Goal: Information Seeking & Learning: Understand process/instructions

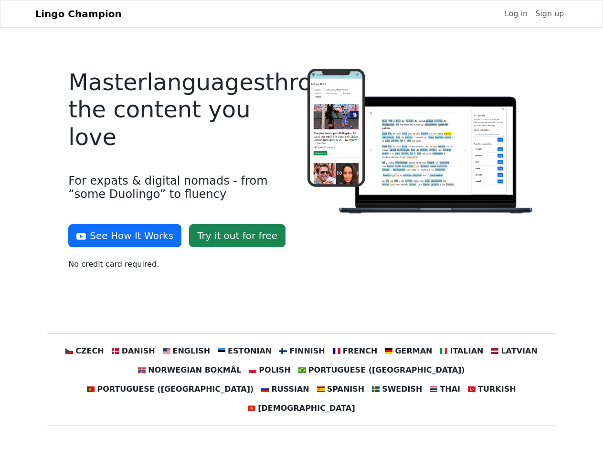
click at [302, 229] on div at bounding box center [421, 173] width 239 height 209
click at [121, 236] on button "See How It Works" at bounding box center [124, 235] width 113 height 23
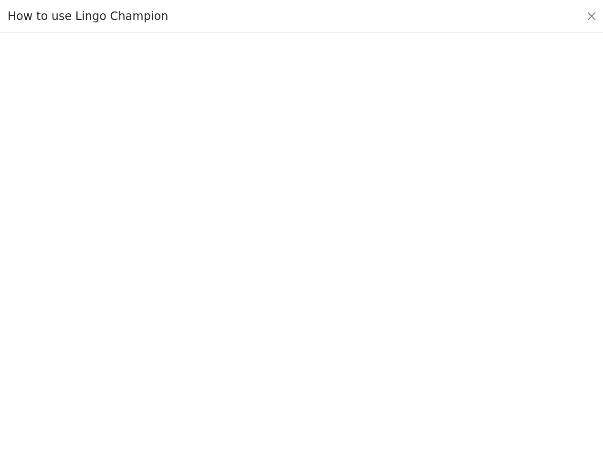
click at [103, 351] on div at bounding box center [301, 245] width 558 height 330
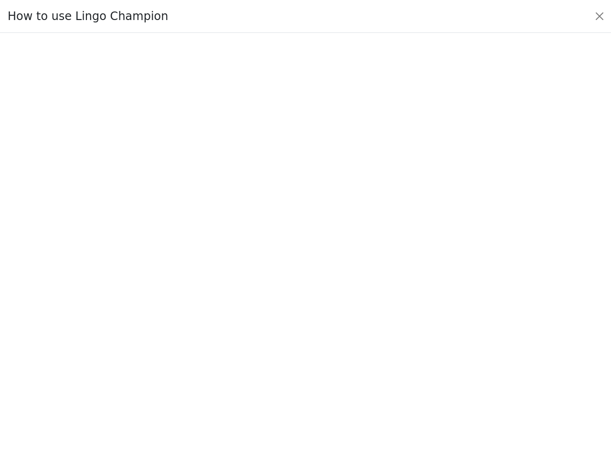
click at [148, 351] on div at bounding box center [305, 245] width 566 height 335
click at [196, 351] on div at bounding box center [305, 245] width 566 height 335
click at [248, 351] on div at bounding box center [305, 245] width 566 height 335
click at [301, 351] on div at bounding box center [305, 245] width 566 height 335
click at [349, 351] on div at bounding box center [305, 245] width 566 height 335
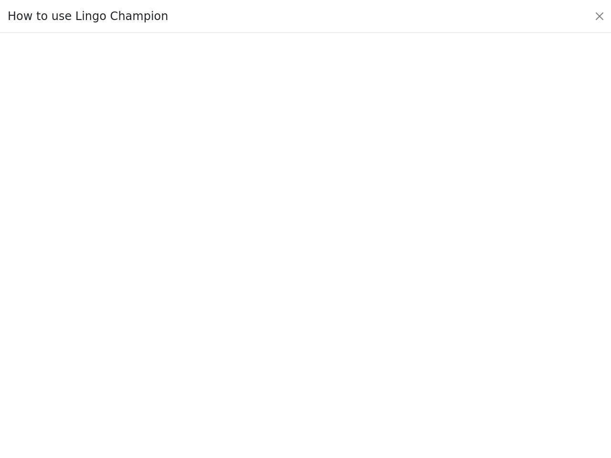
click at [398, 351] on div at bounding box center [305, 245] width 566 height 335
click at [447, 351] on div at bounding box center [305, 245] width 566 height 335
